Goal: Task Accomplishment & Management: Manage account settings

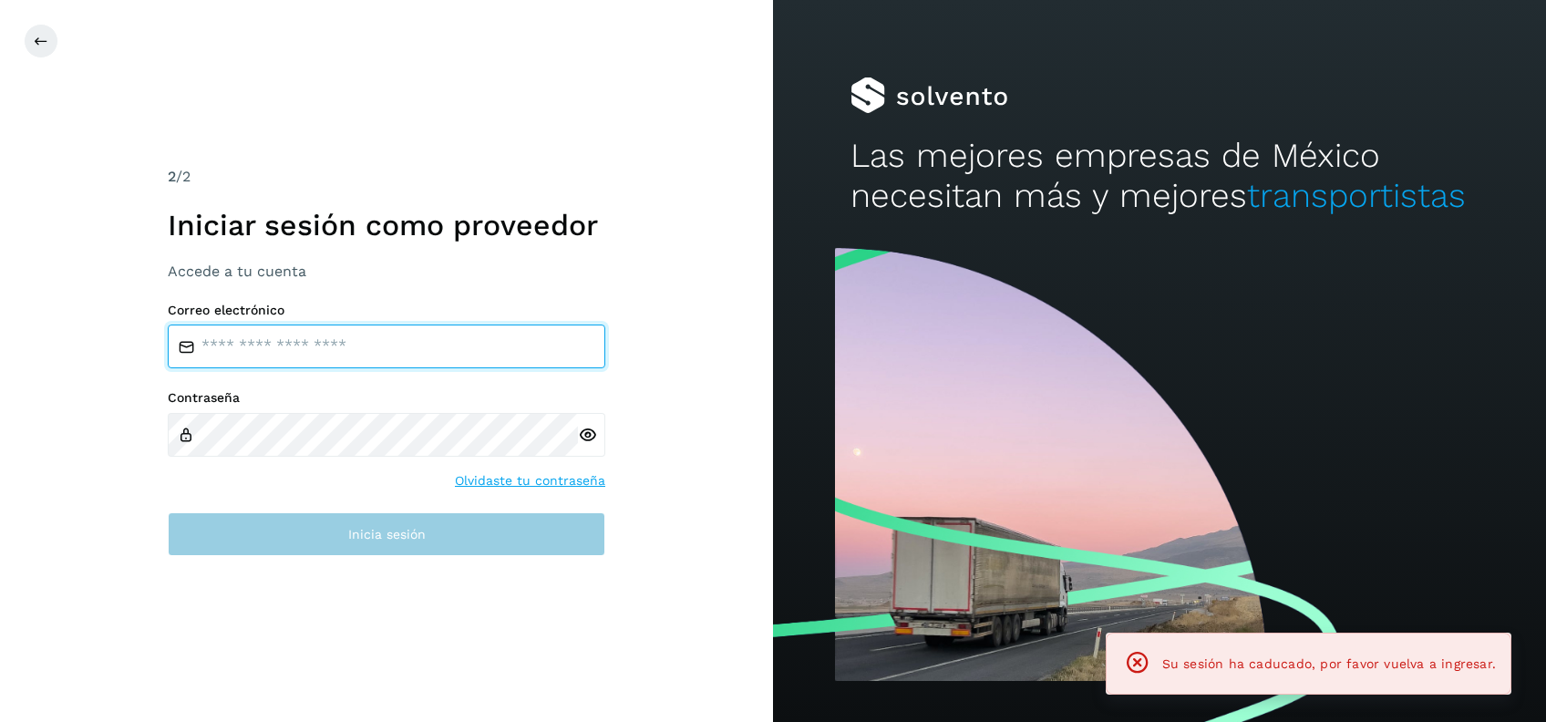
type input "**********"
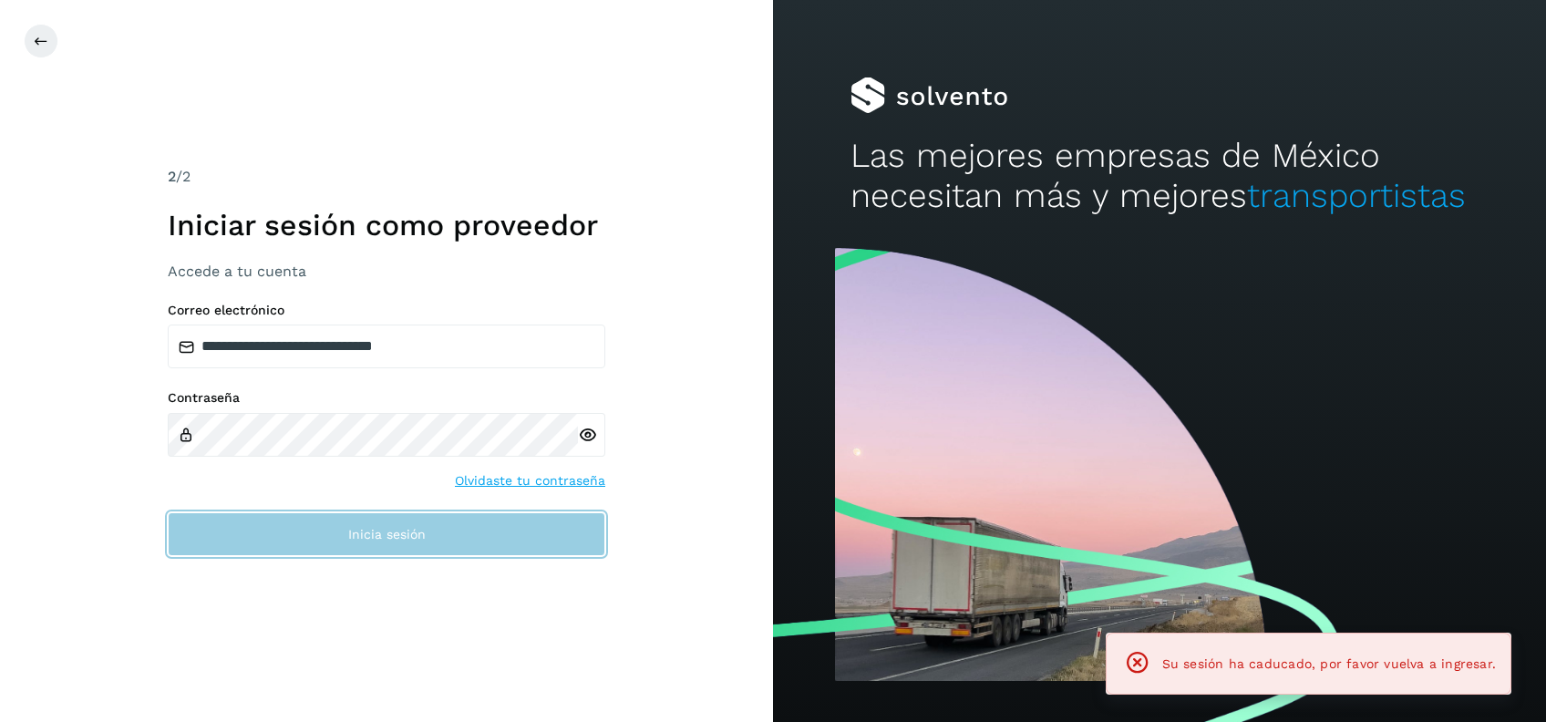
click at [355, 534] on span "Inicia sesión" at bounding box center [386, 534] width 77 height 13
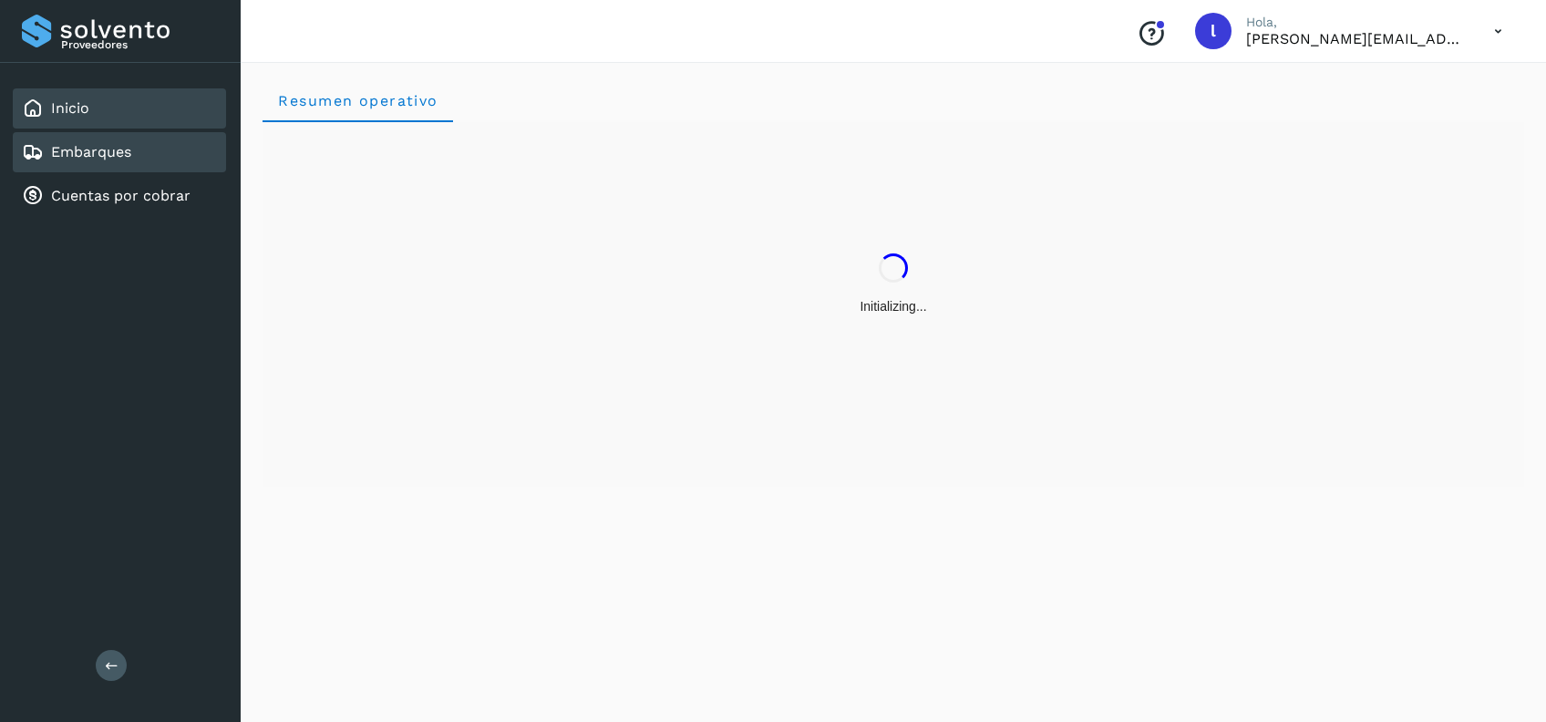
click at [94, 154] on link "Embarques" at bounding box center [91, 151] width 80 height 17
